Goal: Task Accomplishment & Management: Manage account settings

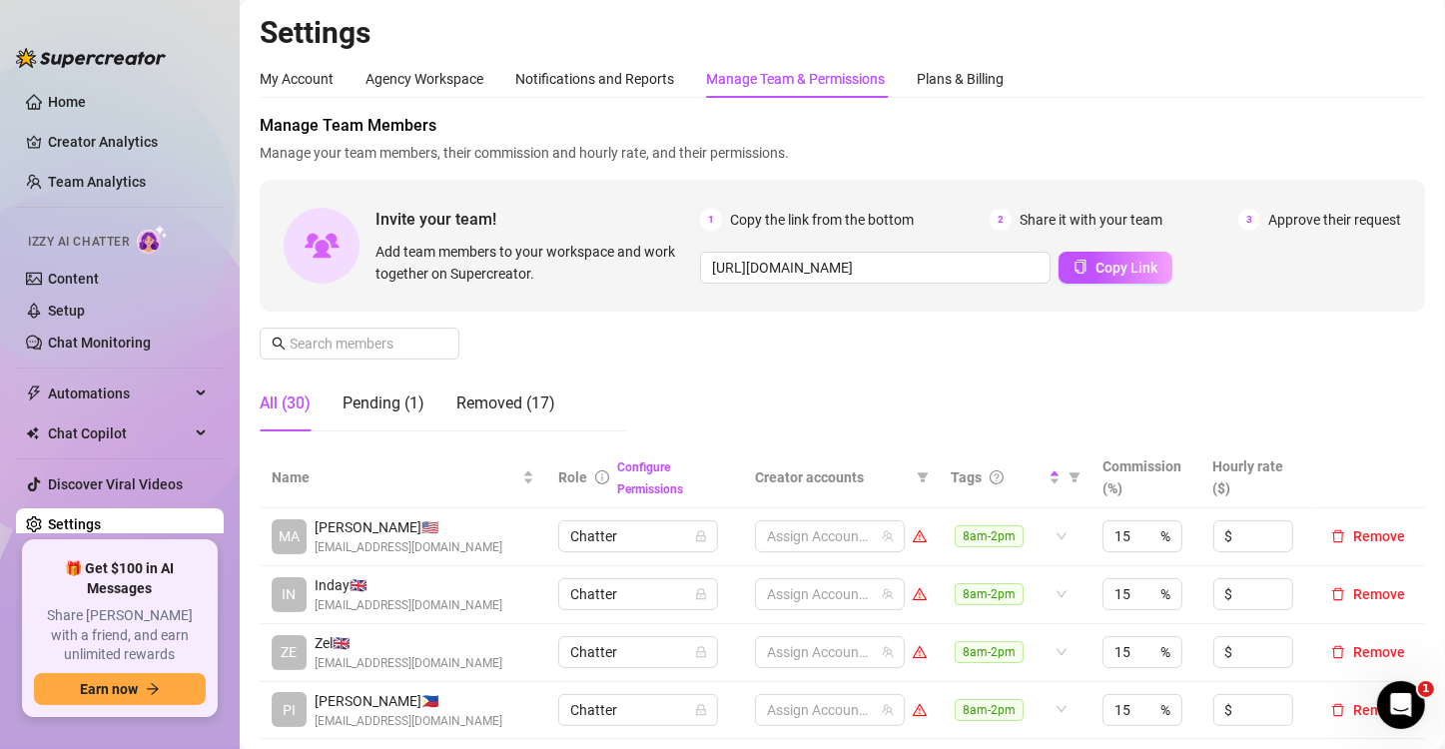
scroll to position [2852, 0]
click at [1100, 271] on span "Copy Link" at bounding box center [1127, 268] width 62 height 16
click at [1097, 261] on span "Copy Link" at bounding box center [1127, 268] width 62 height 16
click at [690, 400] on div "Manage Team Members Manage your team members, their commission and hourly rate,…" at bounding box center [843, 281] width 1166 height 334
click at [965, 78] on div "Plans & Billing" at bounding box center [960, 79] width 87 height 22
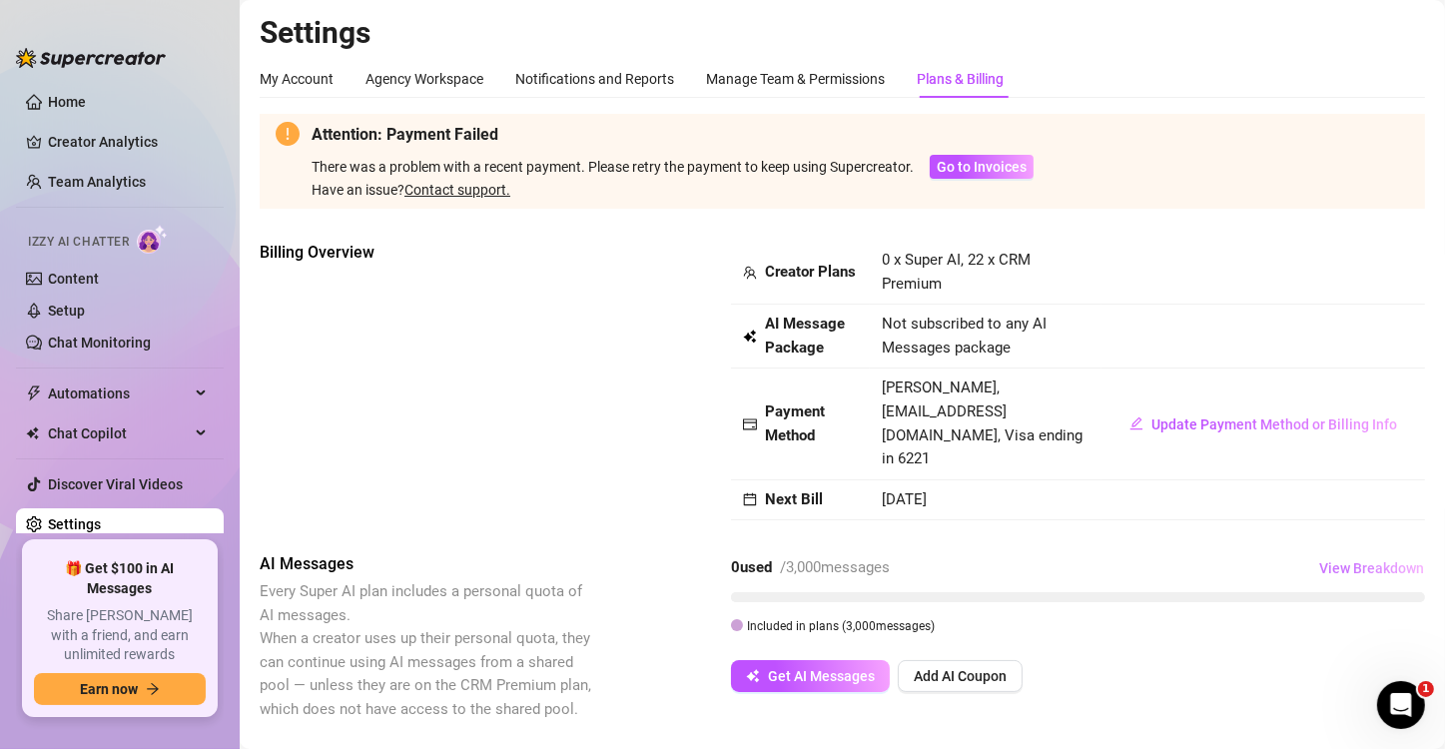
click at [1350, 553] on button "View Breakdown" at bounding box center [1372, 568] width 107 height 32
click at [570, 356] on div "Billing Overview" at bounding box center [428, 355] width 336 height 228
click at [981, 175] on span "Go to Invoices" at bounding box center [982, 167] width 90 height 16
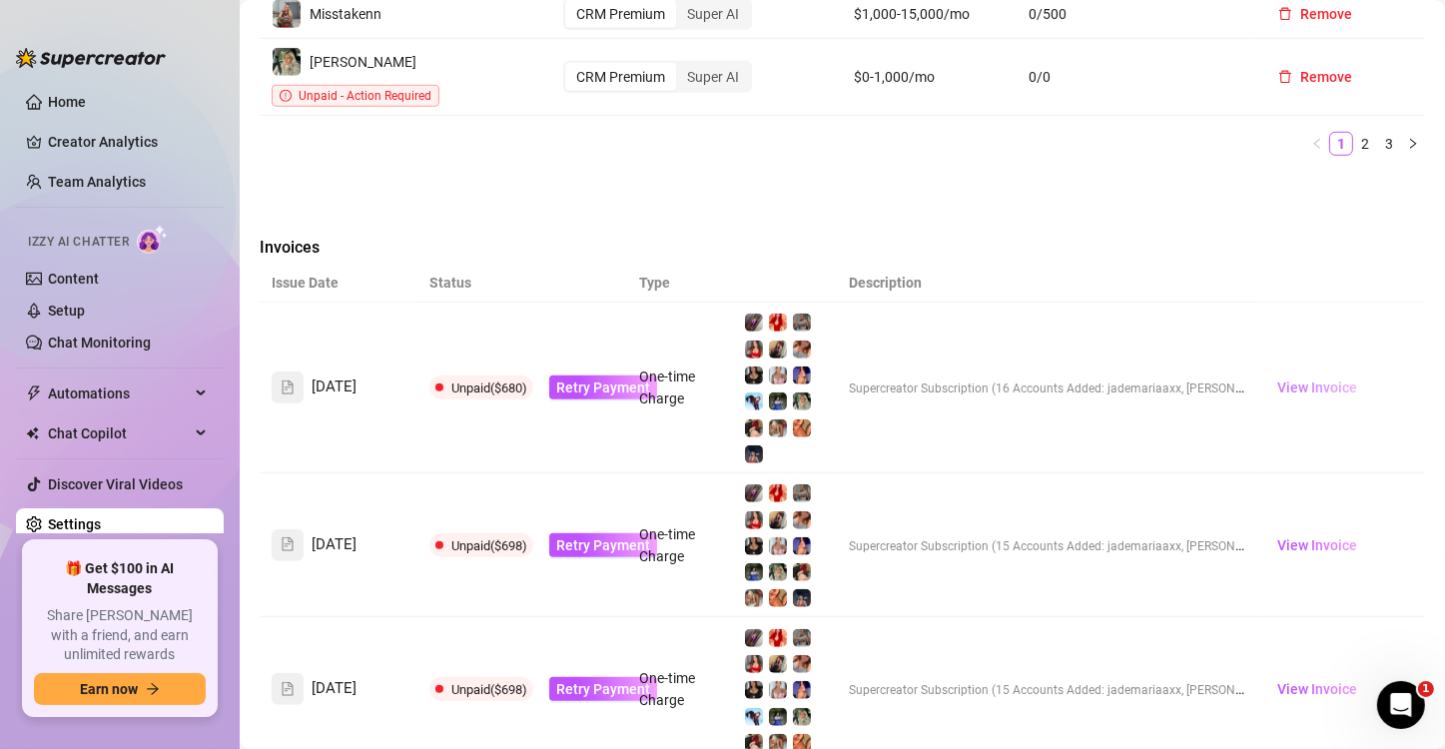
scroll to position [1454, 0]
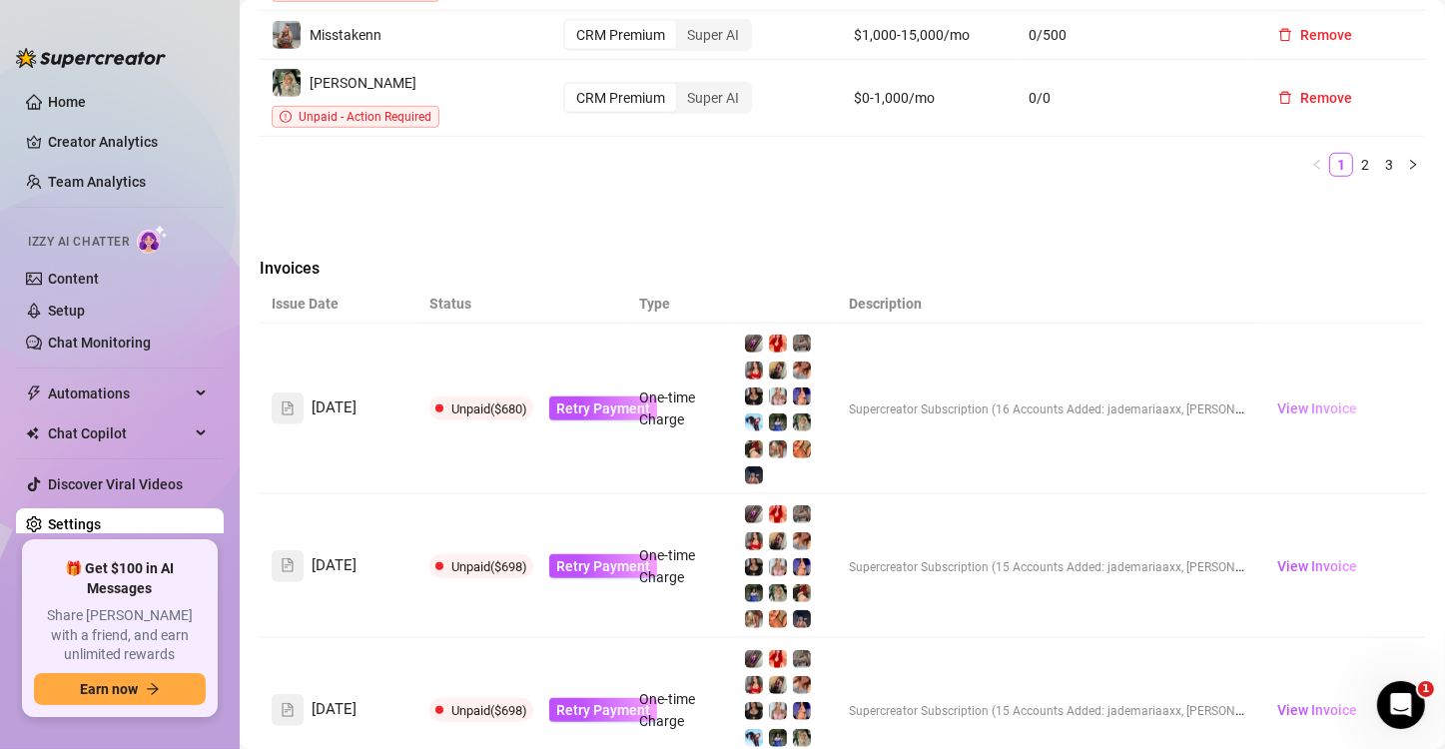
click at [1296, 398] on span "View Invoice" at bounding box center [1318, 409] width 80 height 22
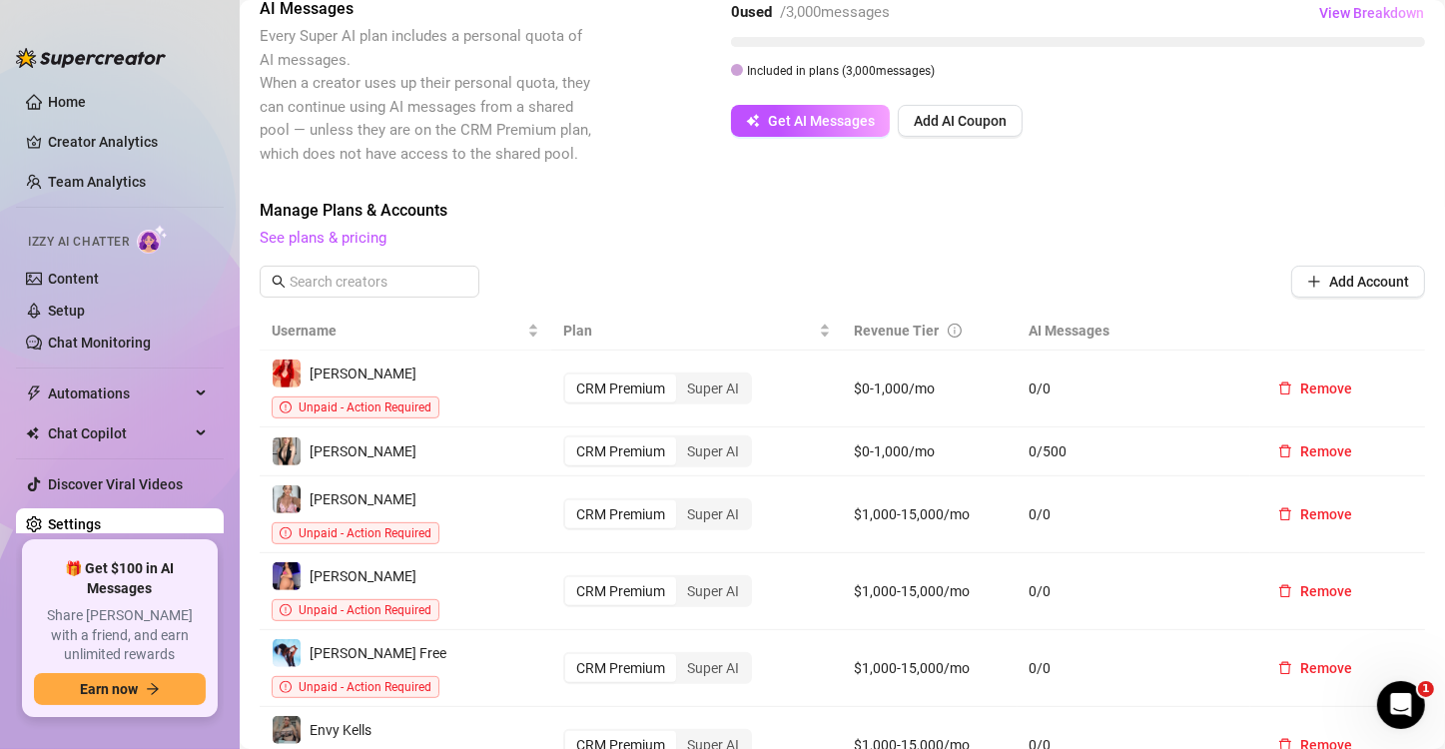
scroll to position [955, 0]
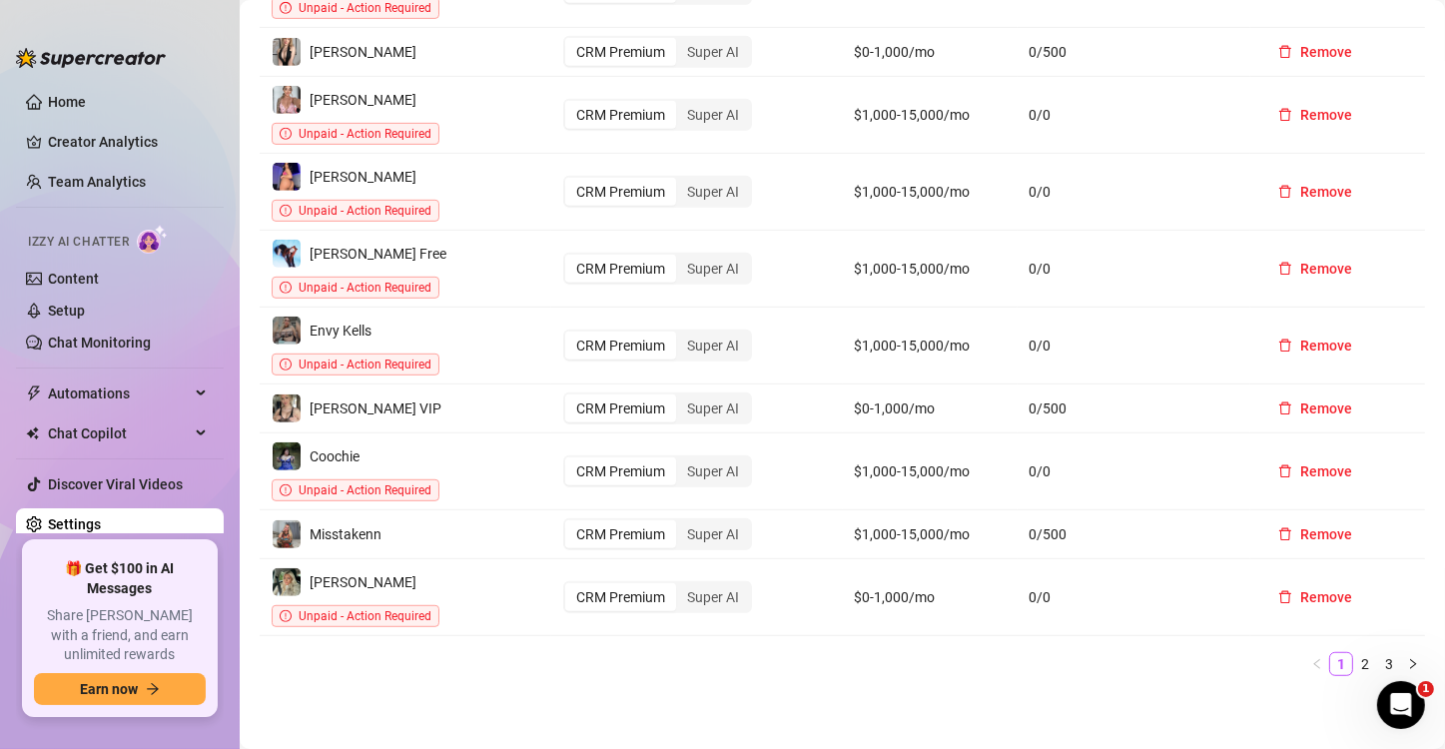
click at [1355, 653] on link "2" at bounding box center [1366, 664] width 22 height 22
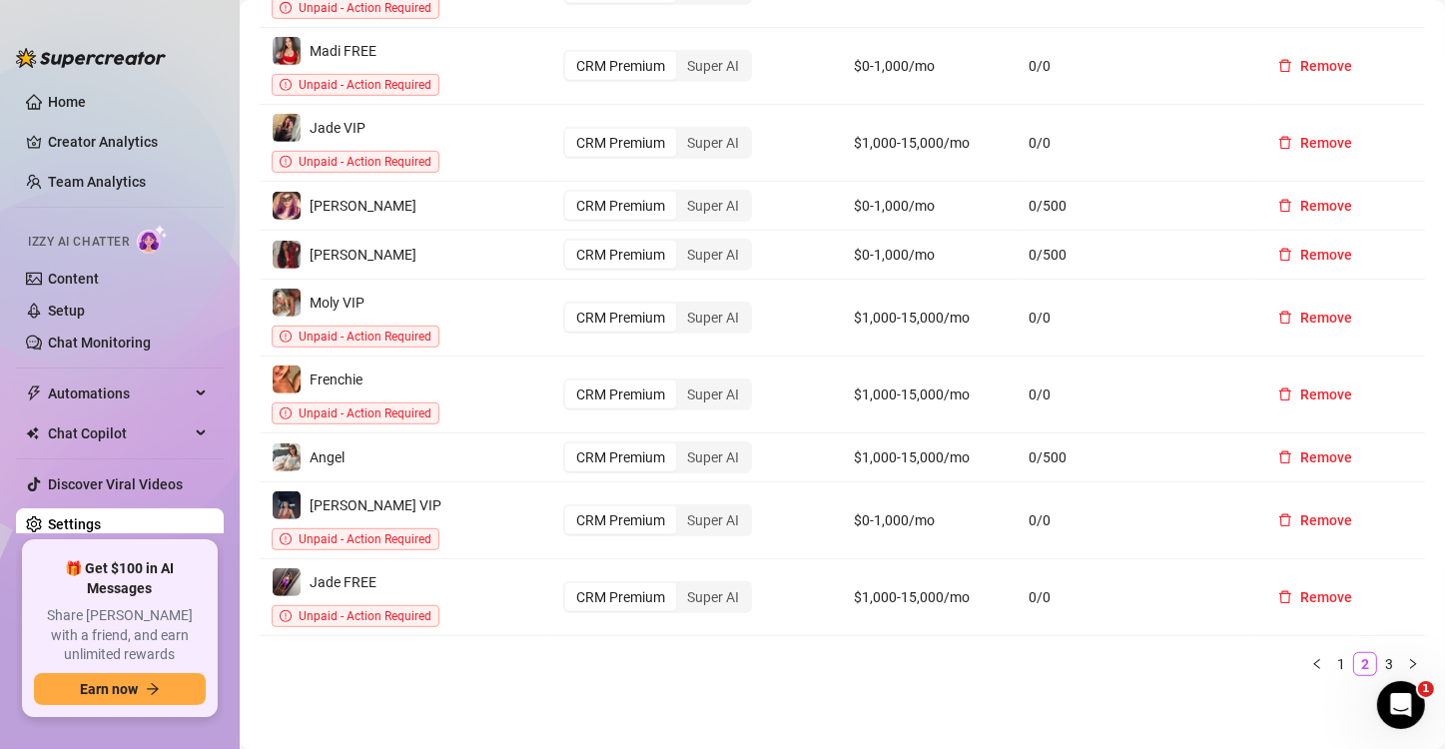
click at [586, 304] on div "CRM Premium" at bounding box center [620, 318] width 111 height 28
click at [570, 307] on input "CRM Premium" at bounding box center [570, 307] width 0 height 0
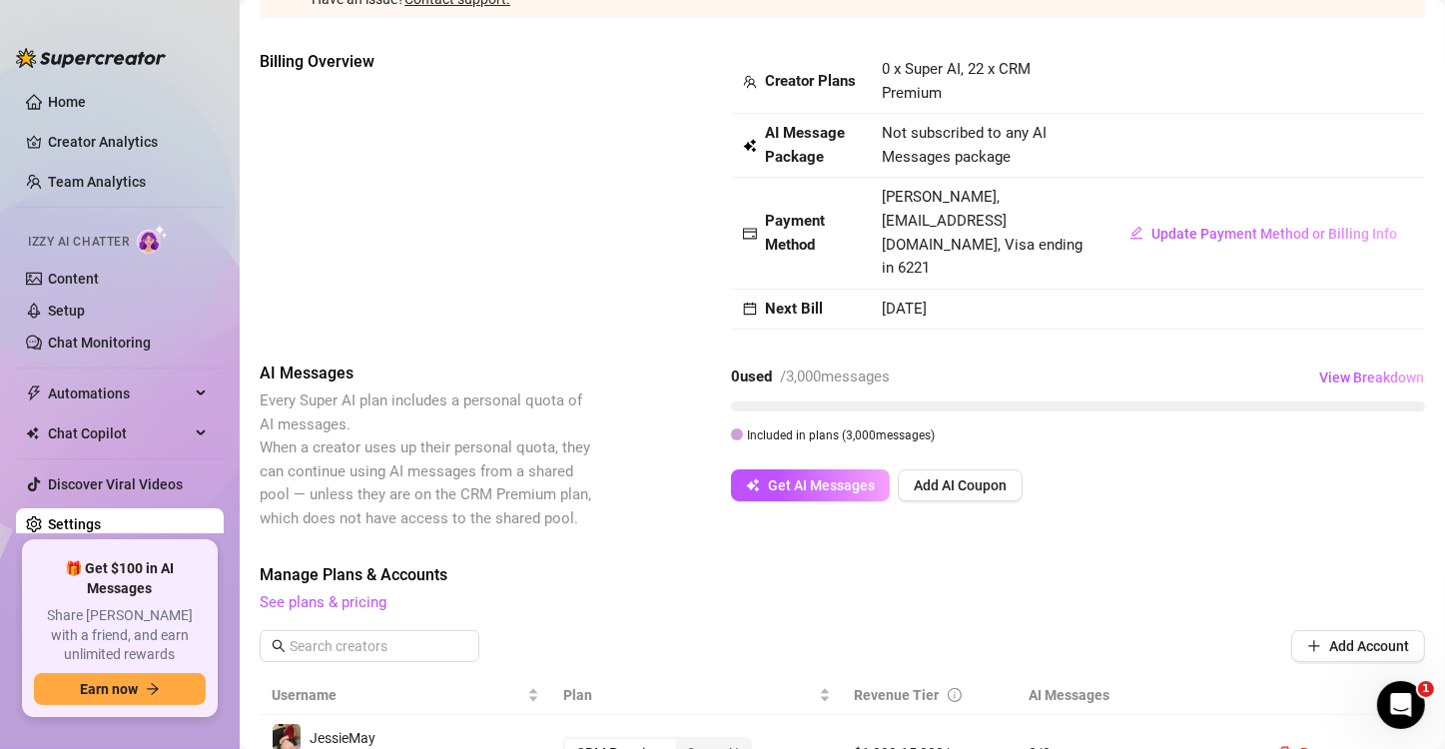
scroll to position [156, 0]
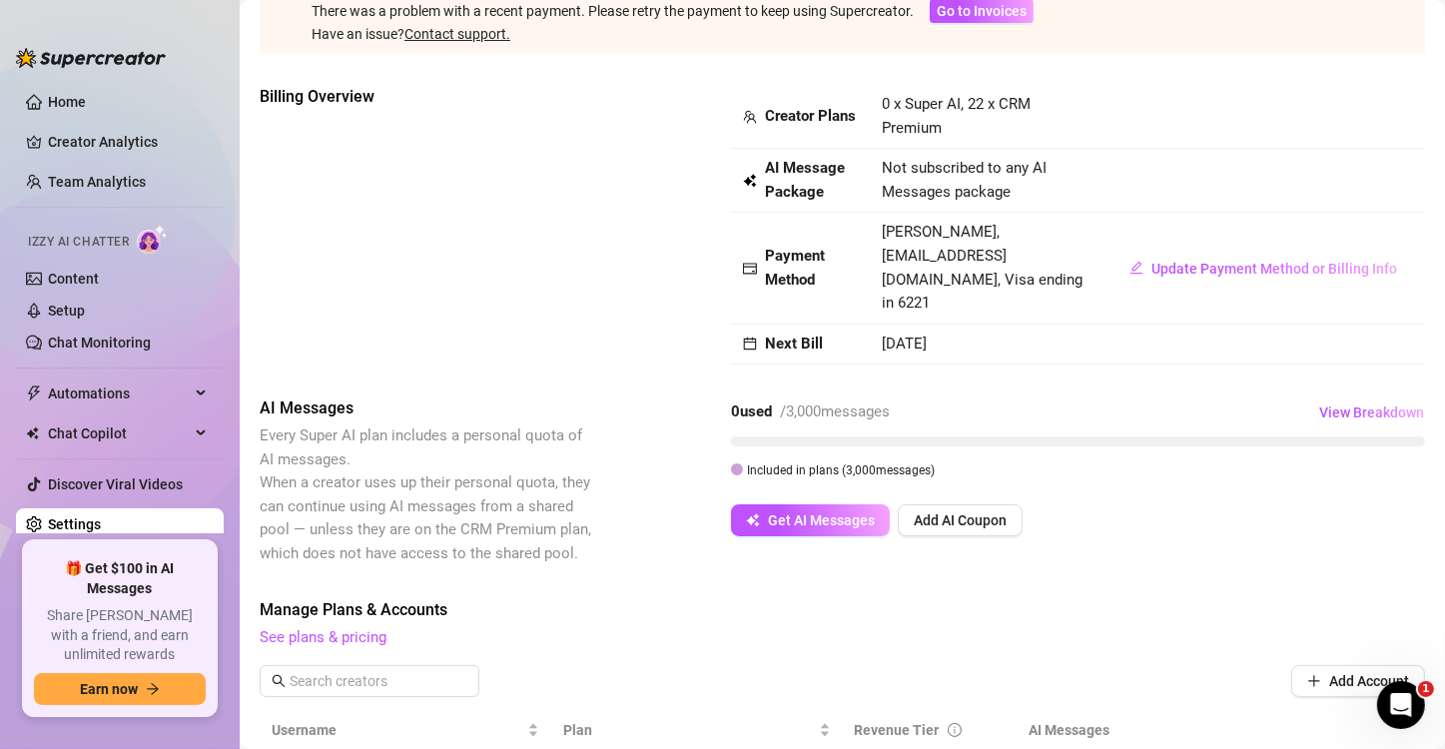
click at [537, 247] on div "Billing Overview" at bounding box center [428, 199] width 336 height 228
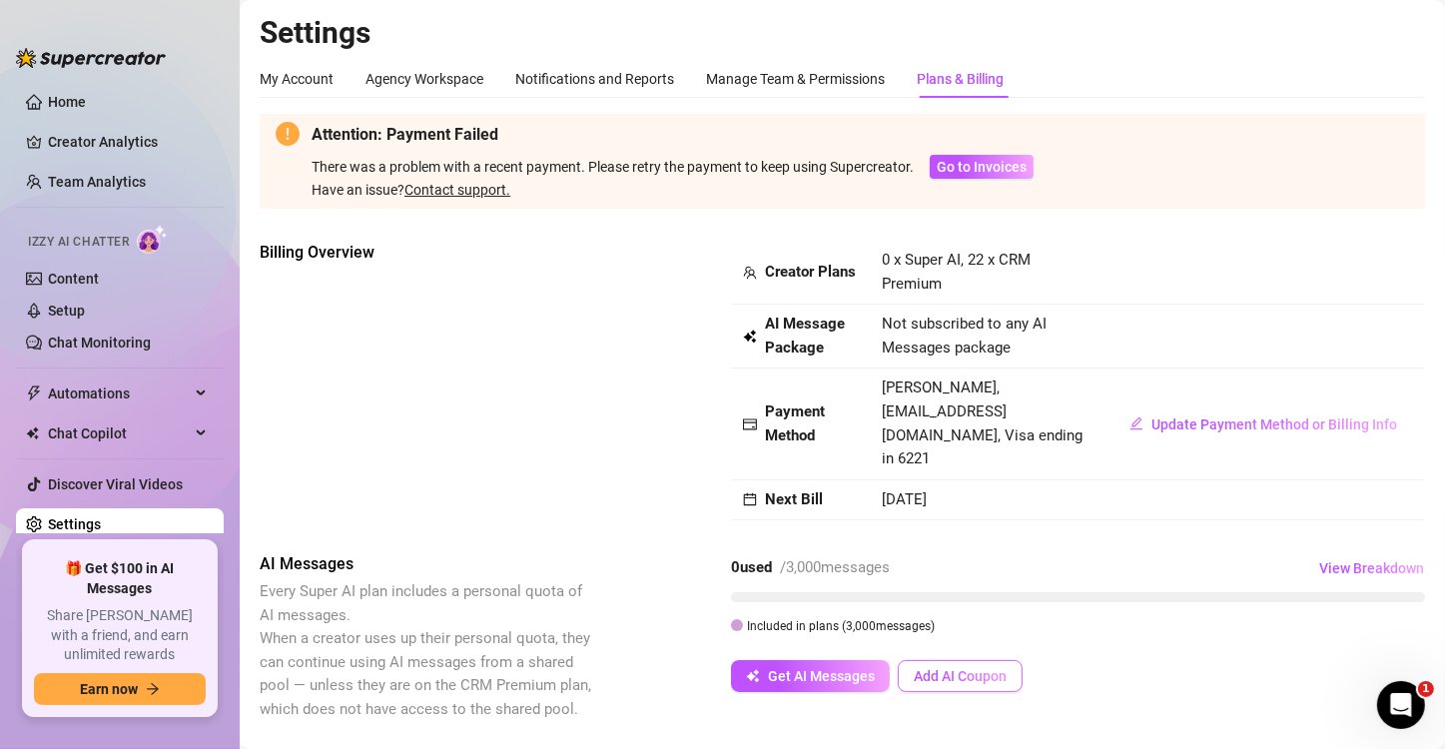
click at [965, 668] on span "Add AI Coupon" at bounding box center [960, 676] width 93 height 16
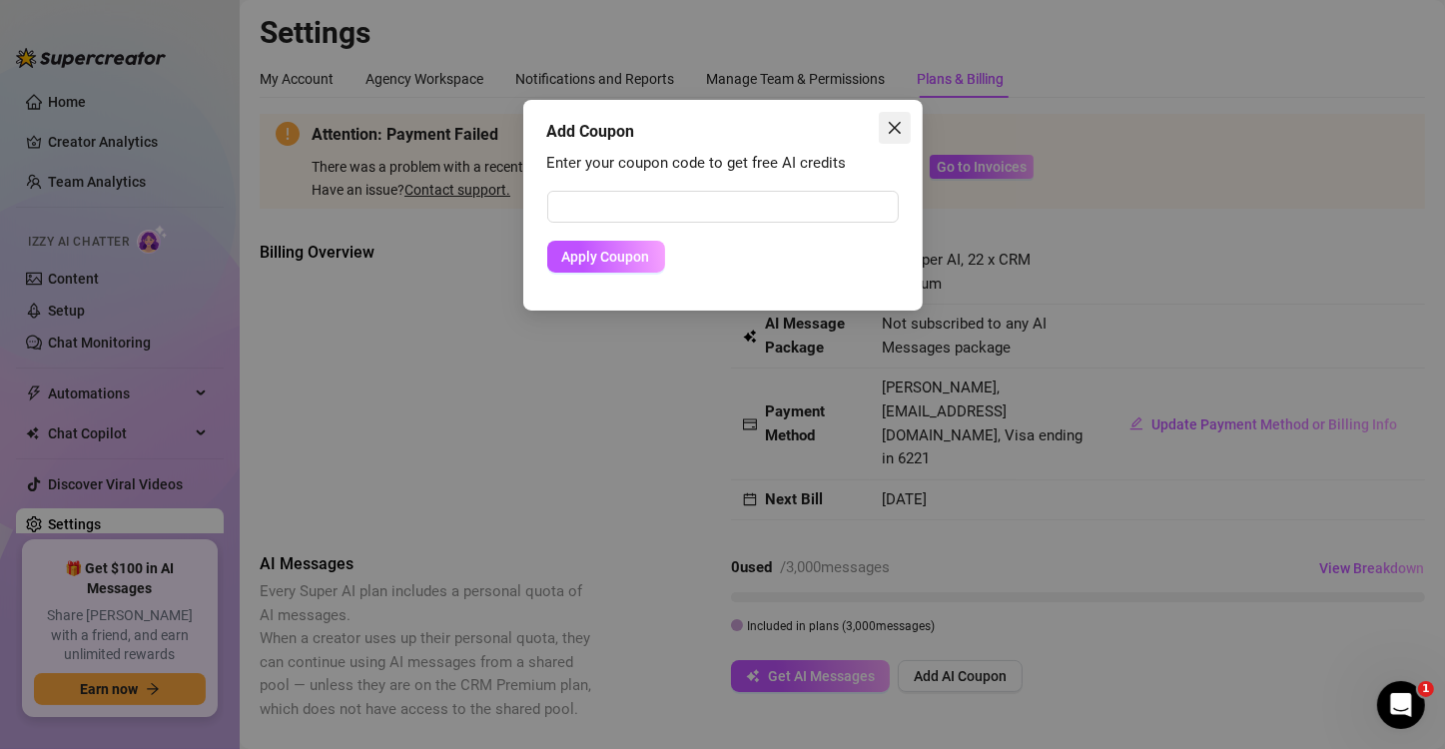
click at [896, 128] on icon "close" at bounding box center [895, 128] width 16 height 16
